Goal: Task Accomplishment & Management: Use online tool/utility

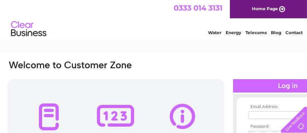
type input "practicemanager@teethinline.co.uk"
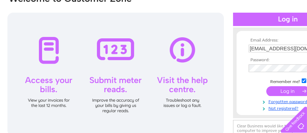
scroll to position [72, 0]
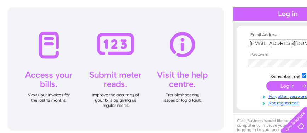
click at [284, 85] on input "submit" at bounding box center [287, 86] width 43 height 10
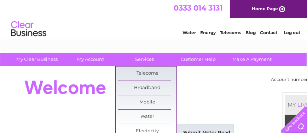
click at [207, 131] on link "Submit Meter Read" at bounding box center [206, 133] width 58 height 14
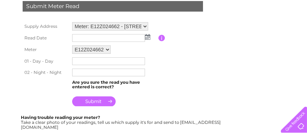
scroll to position [130, 0]
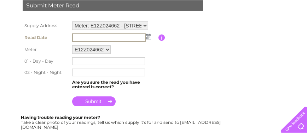
click at [136, 38] on input "text" at bounding box center [108, 38] width 73 height 8
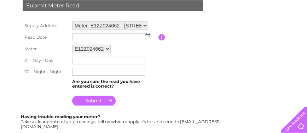
click at [146, 36] on img at bounding box center [147, 37] width 5 height 6
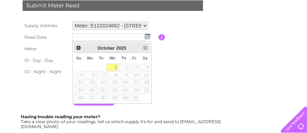
click at [115, 68] on link "1" at bounding box center [112, 67] width 11 height 7
type input "[DATE]"
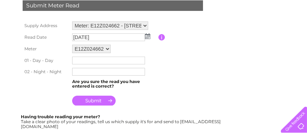
click at [86, 62] on input "text" at bounding box center [108, 61] width 73 height 8
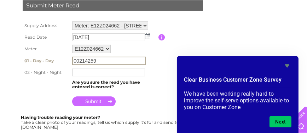
type input "00214259"
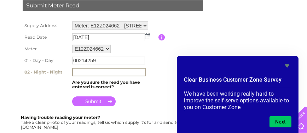
click at [97, 74] on input "text" at bounding box center [108, 72] width 73 height 8
type input "00029945"
click at [95, 101] on input "submit" at bounding box center [93, 102] width 43 height 10
